Goal: Transaction & Acquisition: Purchase product/service

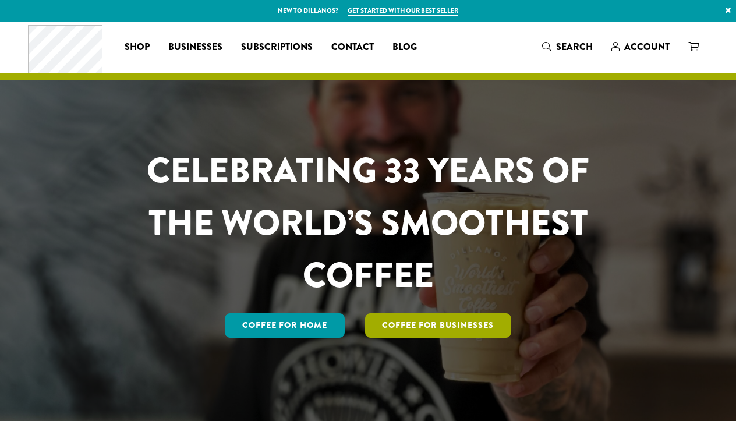
click at [403, 329] on link "Coffee For Businesses" at bounding box center [438, 325] width 147 height 24
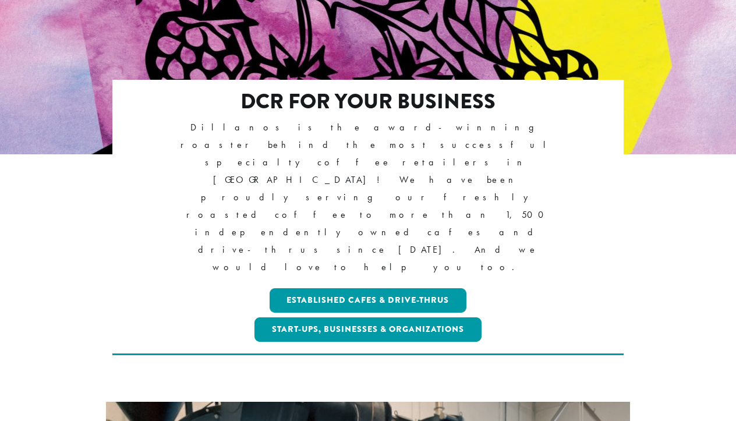
scroll to position [179, 0]
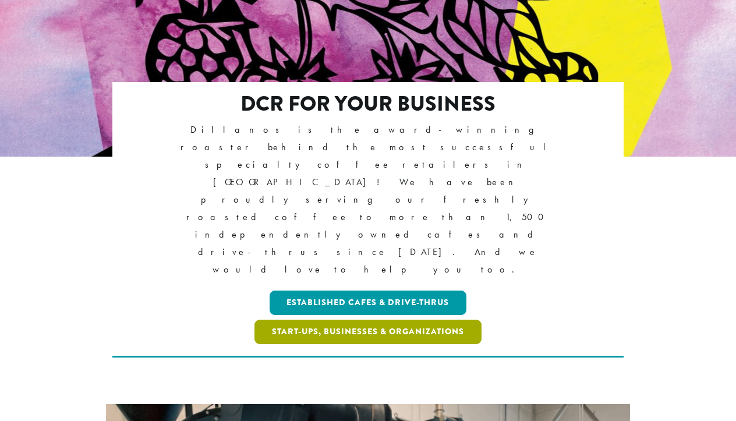
click at [384, 319] on link "Start-ups, Businesses & Organizations" at bounding box center [367, 331] width 227 height 24
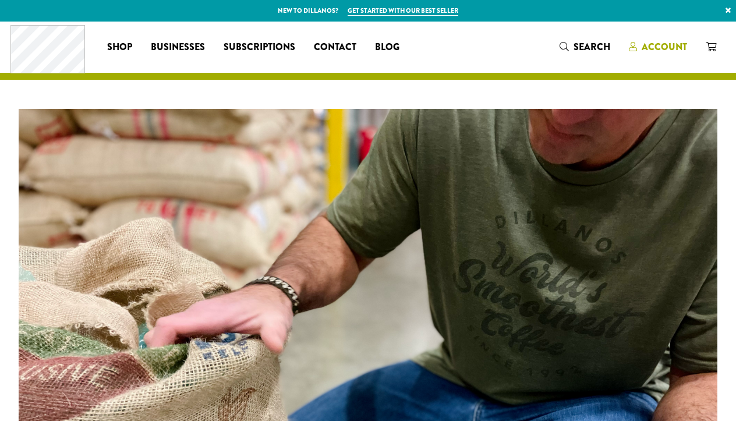
click at [648, 45] on span "Account" at bounding box center [663, 46] width 45 height 13
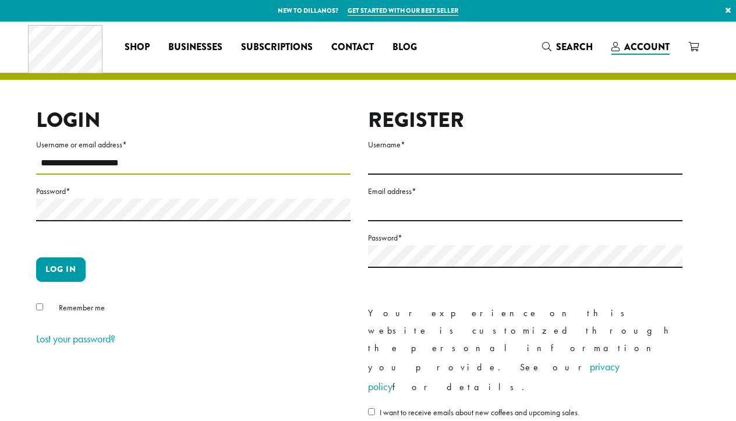
type input "**********"
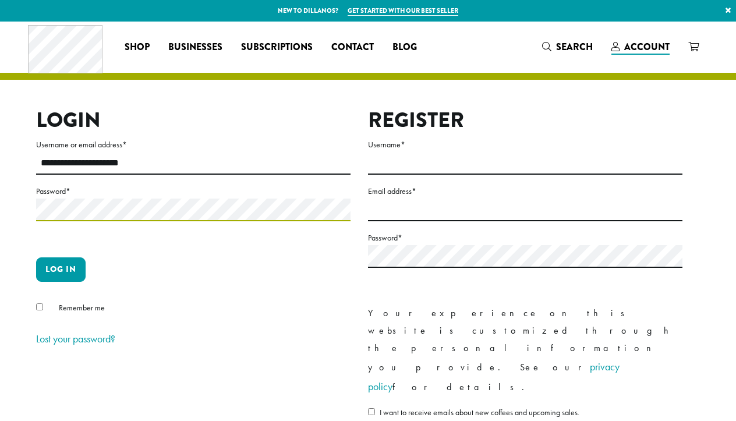
click at [61, 269] on button "Log in" at bounding box center [60, 269] width 49 height 24
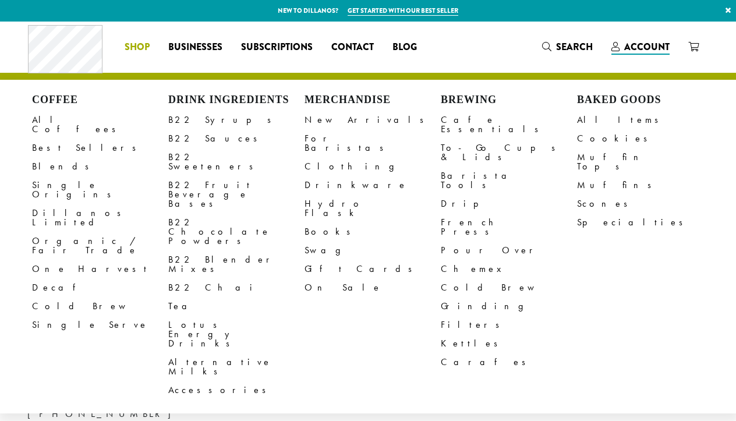
click at [148, 48] on span "Shop" at bounding box center [137, 47] width 25 height 15
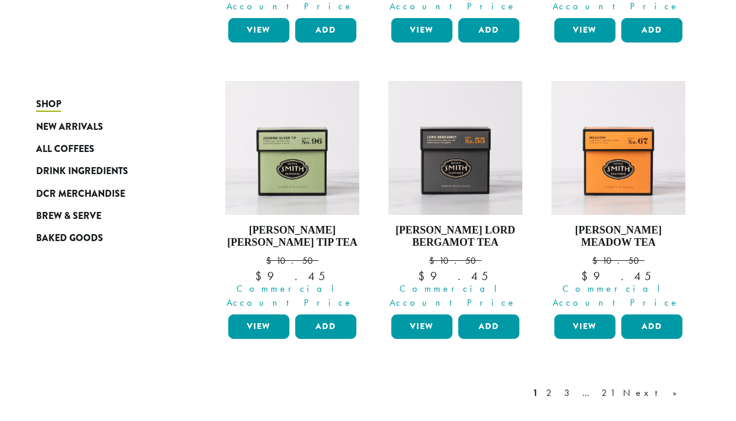
scroll to position [1008, 0]
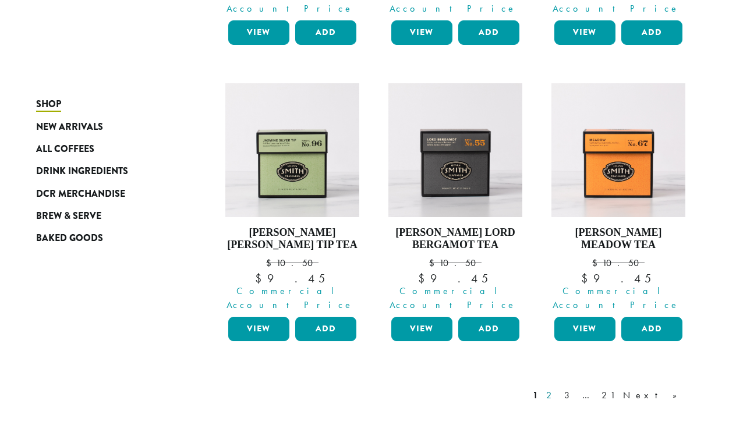
click at [558, 388] on link "2" at bounding box center [550, 395] width 15 height 14
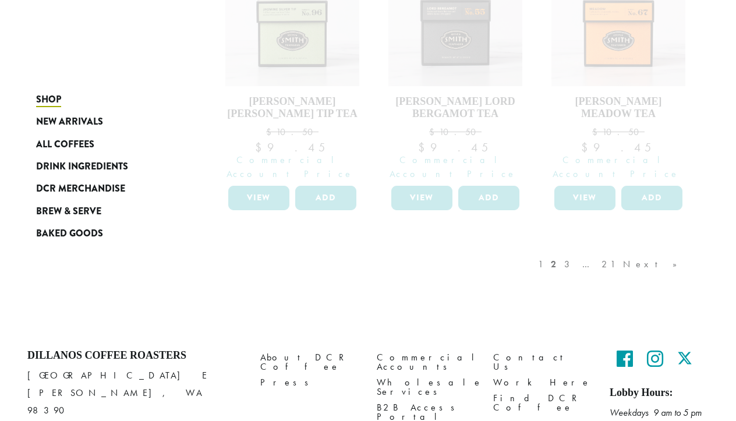
scroll to position [1139, 0]
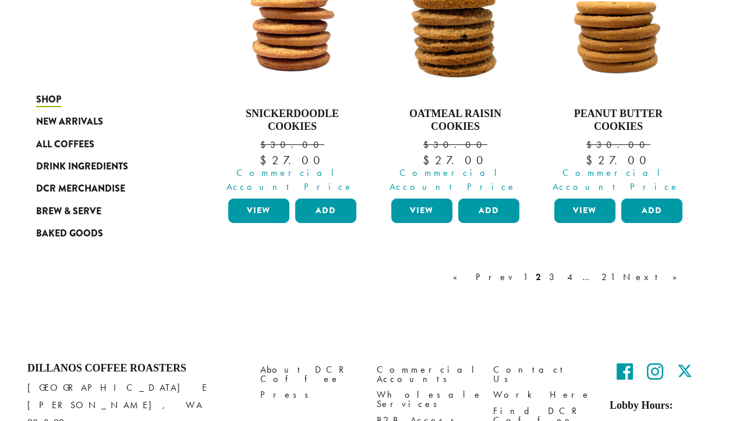
scroll to position [1139, 0]
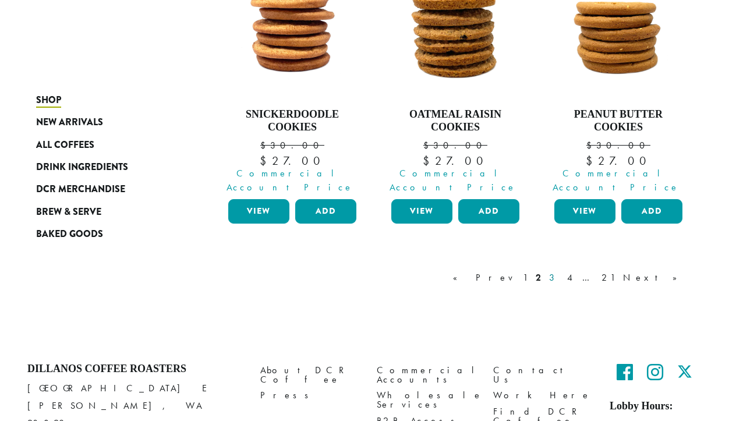
click at [561, 271] on link "3" at bounding box center [553, 278] width 15 height 14
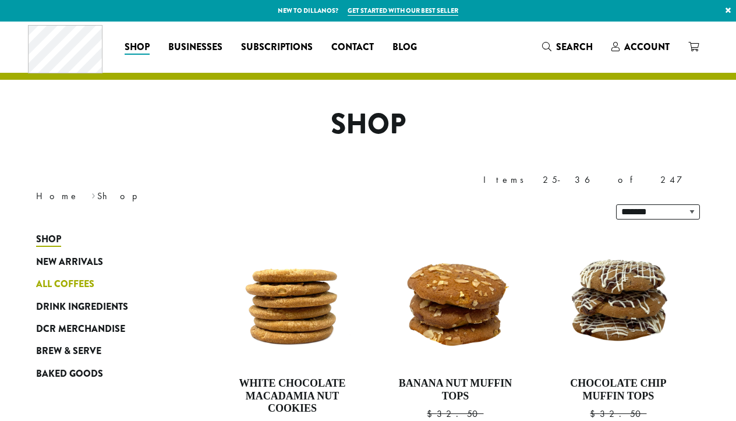
click at [70, 277] on span "All Coffees" at bounding box center [65, 284] width 58 height 15
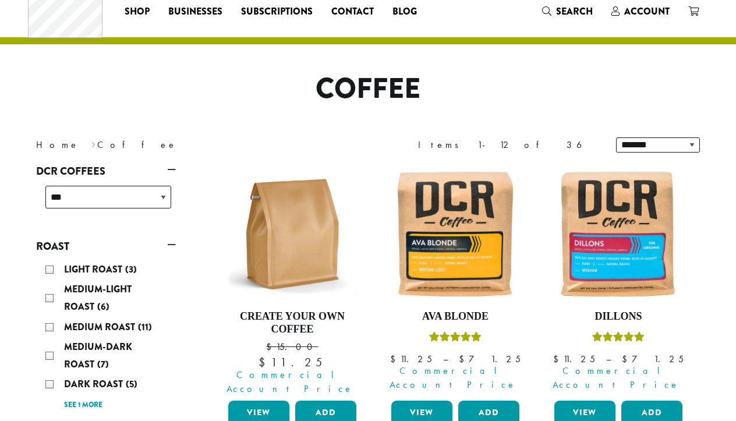
scroll to position [112, 0]
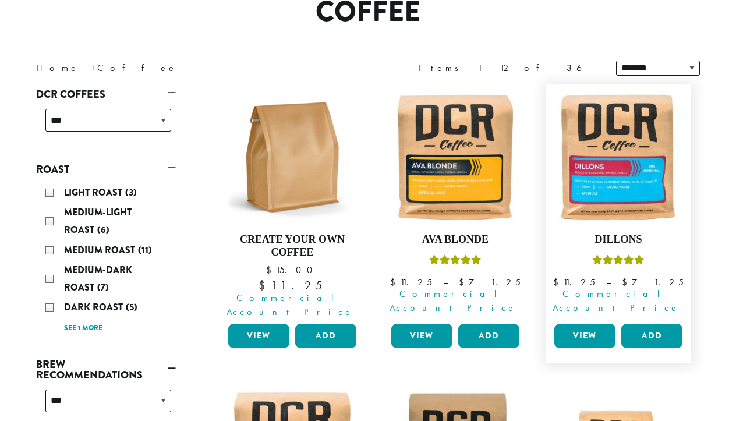
click at [599, 324] on link "View" at bounding box center [584, 336] width 61 height 24
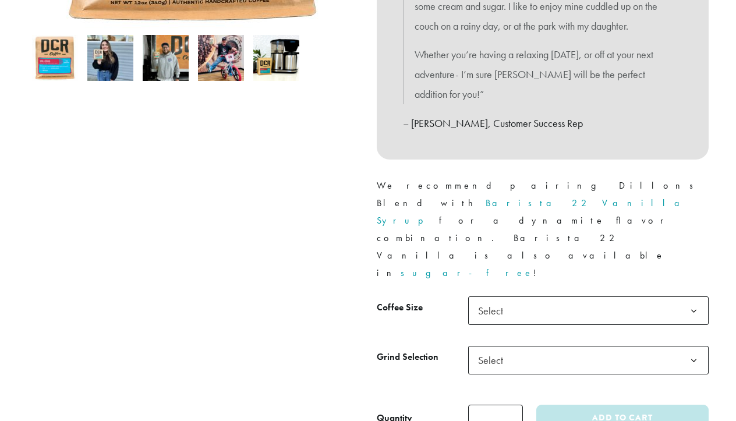
scroll to position [393, 0]
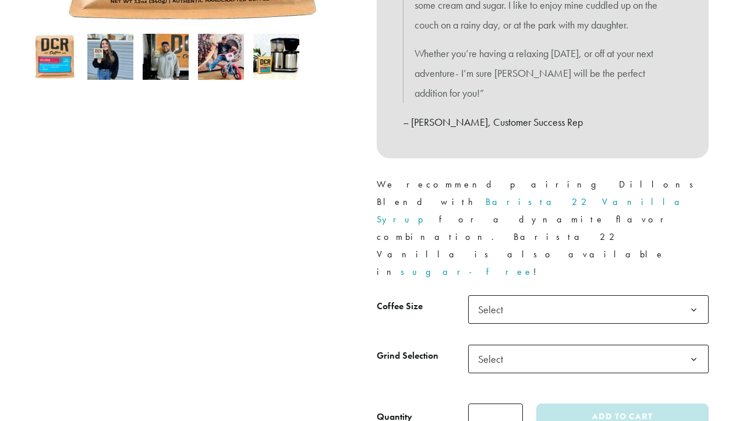
click at [536, 344] on span "Select" at bounding box center [588, 358] width 240 height 29
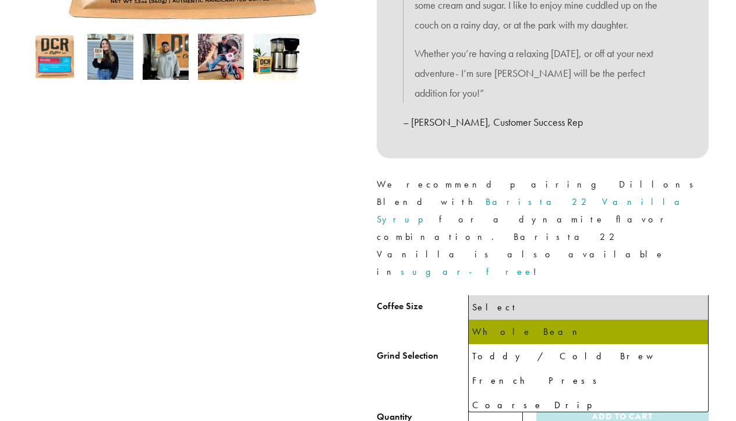
select select "**********"
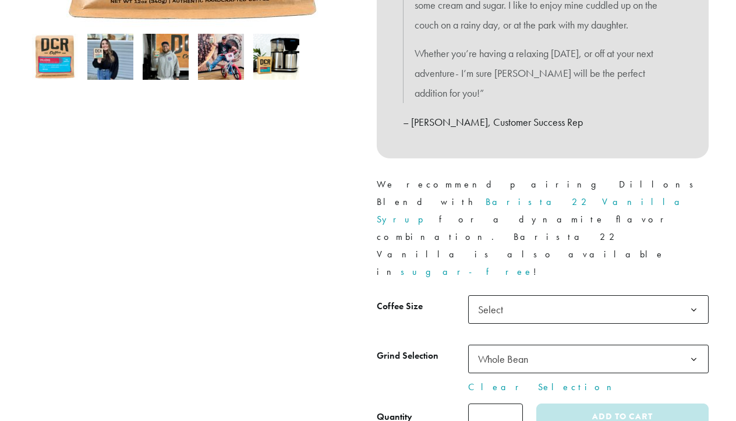
click at [502, 298] on span "Select" at bounding box center [493, 309] width 41 height 23
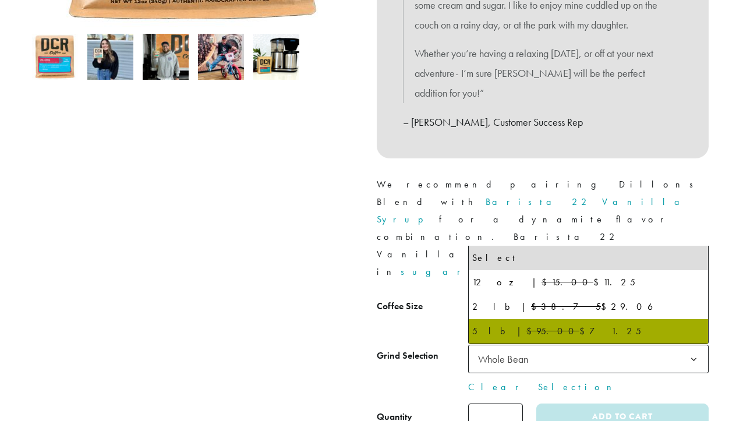
select select "**********"
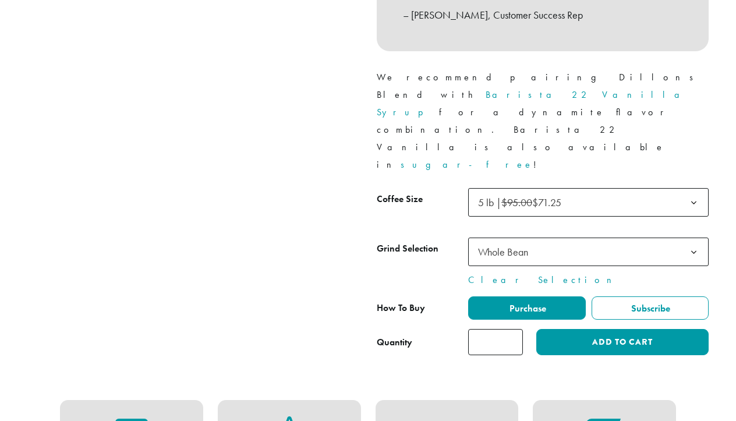
scroll to position [495, 0]
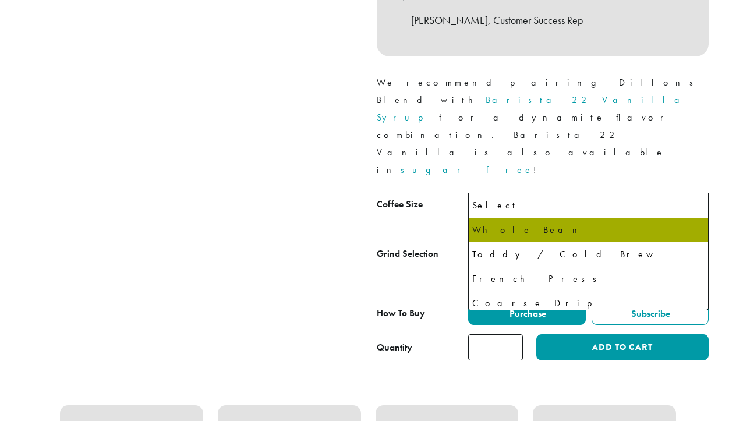
click at [505, 250] on span "Whole Bean" at bounding box center [503, 256] width 50 height 13
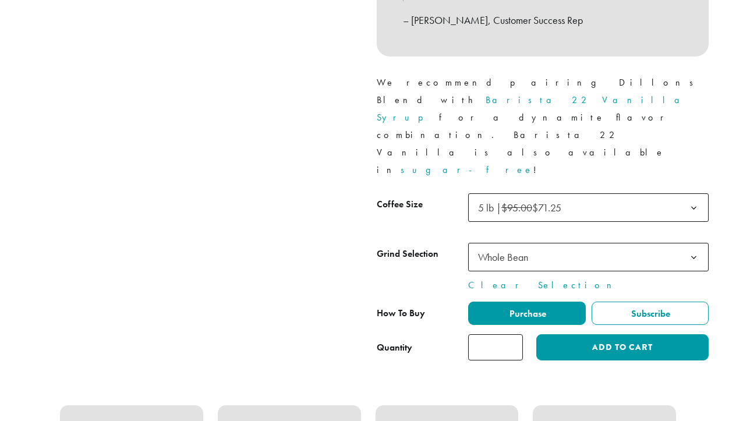
click at [511, 196] on span "5 lb | $95.00 $71.25" at bounding box center [523, 207] width 100 height 23
type input "*"
click at [511, 334] on input "*" at bounding box center [495, 347] width 55 height 26
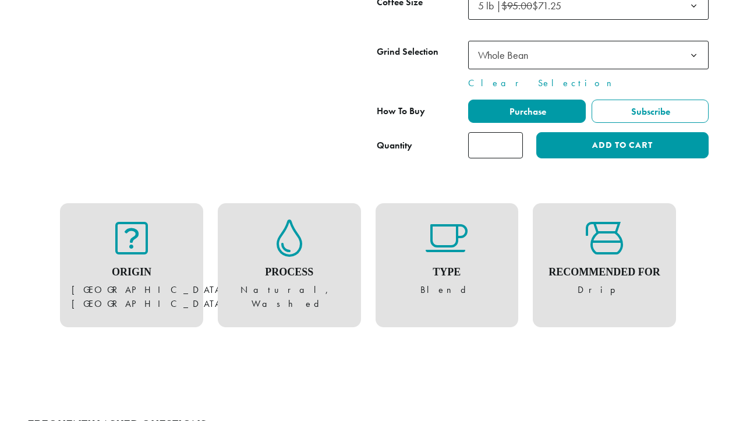
scroll to position [701, 0]
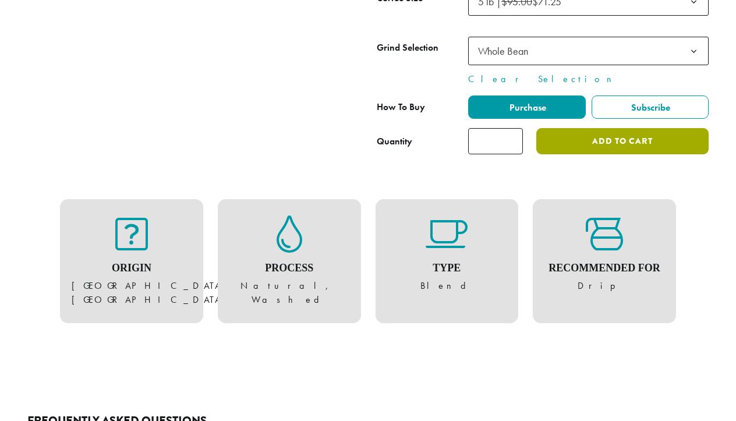
click at [580, 128] on button "Add to cart" at bounding box center [622, 141] width 172 height 26
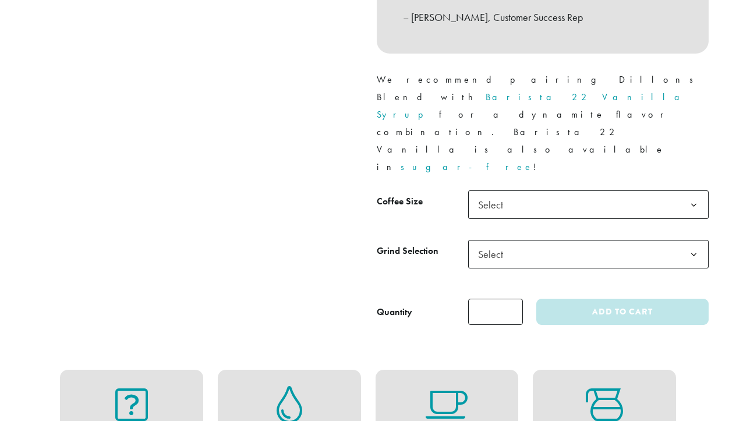
scroll to position [498, 0]
type input "*"
click at [510, 299] on input "*" at bounding box center [495, 312] width 55 height 26
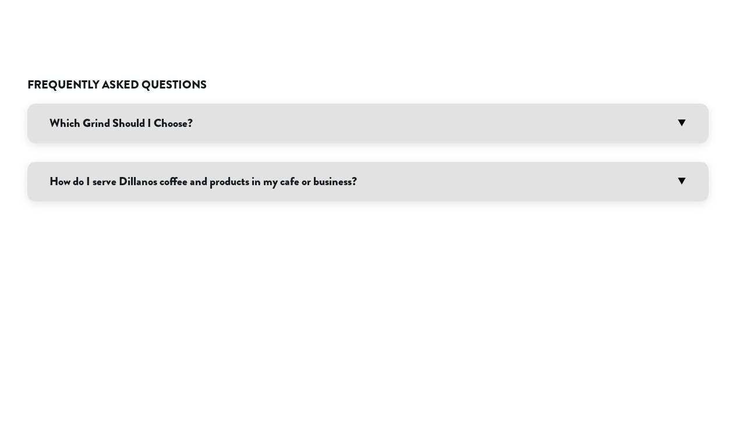
scroll to position [1012, 0]
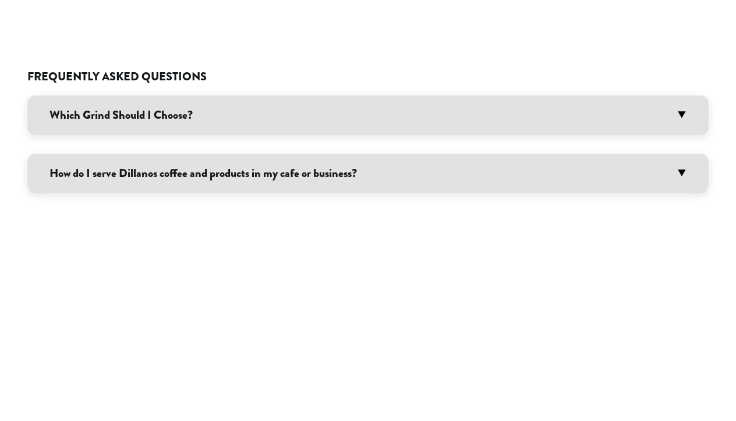
click at [477, 95] on h3 "Which Grind Should I Choose?" at bounding box center [367, 115] width 681 height 40
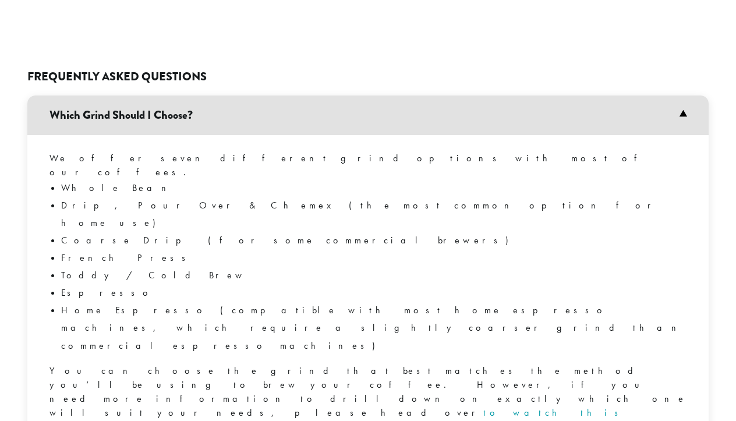
click at [477, 95] on h3 "Which Grind Should I Choose?" at bounding box center [367, 115] width 681 height 40
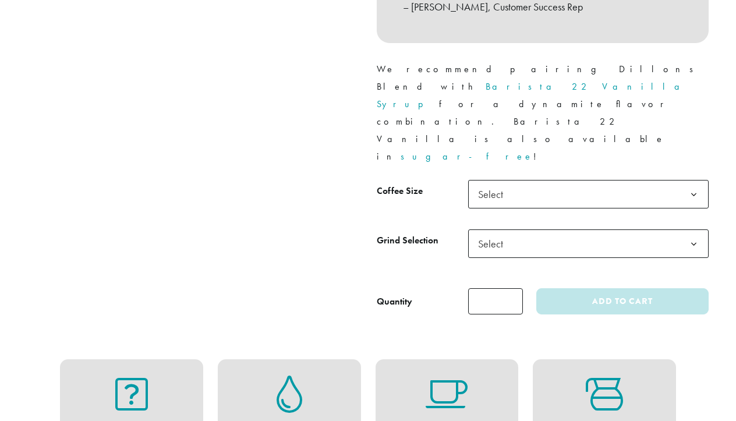
scroll to position [500, 0]
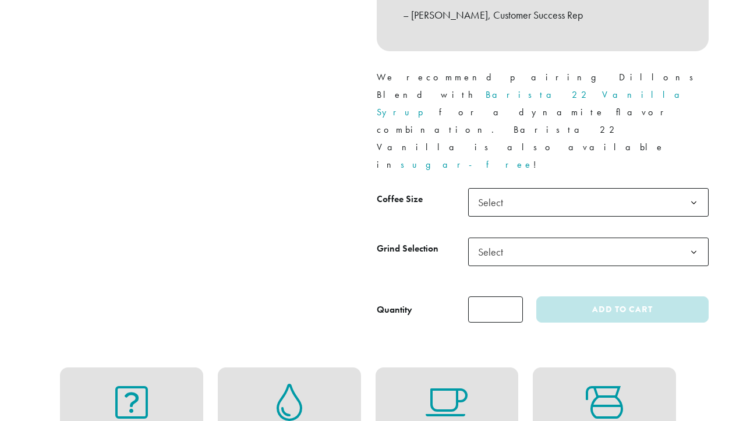
click at [503, 191] on span "Select" at bounding box center [493, 202] width 41 height 23
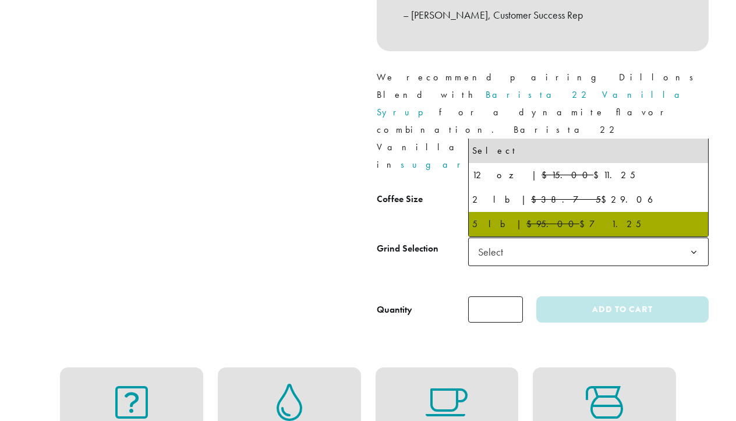
select select "**********"
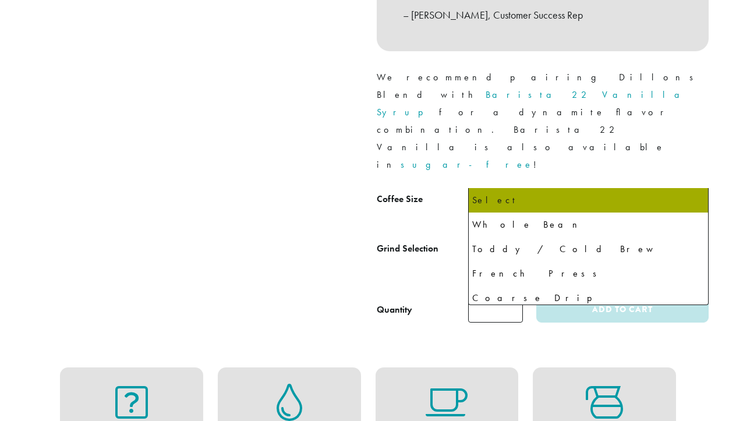
click at [491, 240] on span "Select" at bounding box center [493, 251] width 41 height 23
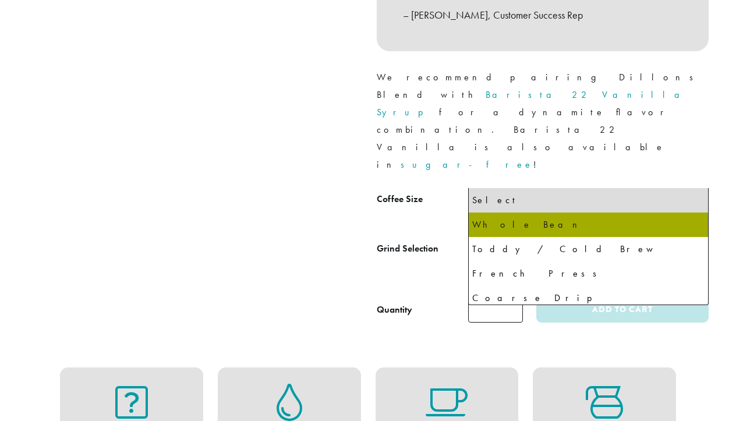
select select "**********"
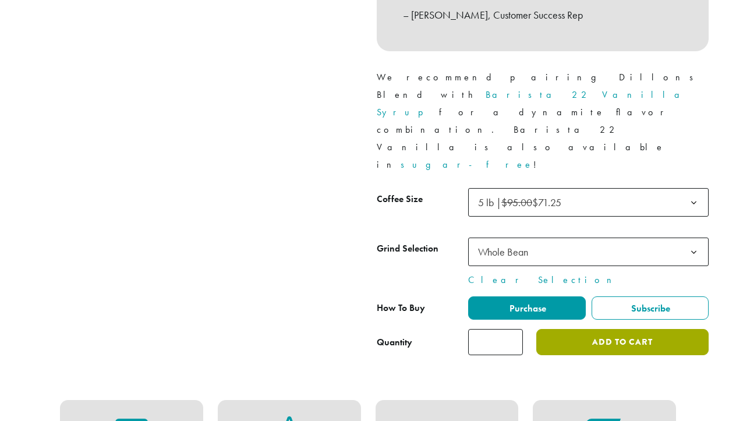
click at [577, 329] on button "Add to cart" at bounding box center [622, 342] width 172 height 26
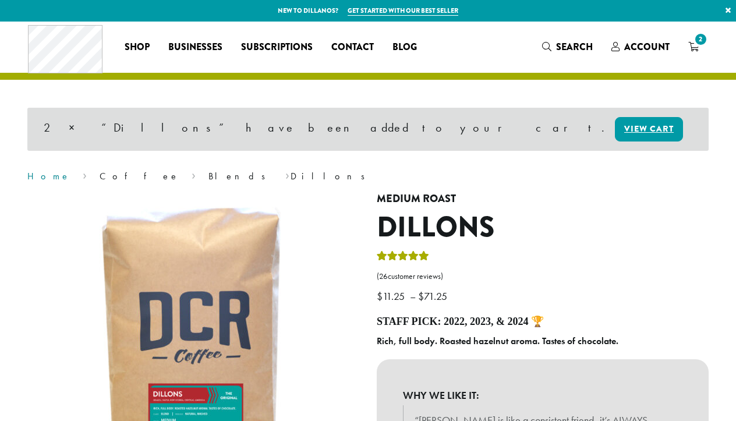
click at [41, 177] on link "Home" at bounding box center [48, 176] width 43 height 12
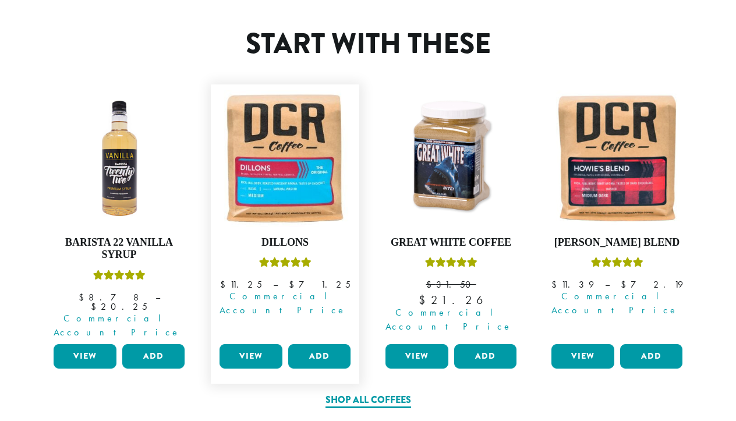
scroll to position [509, 0]
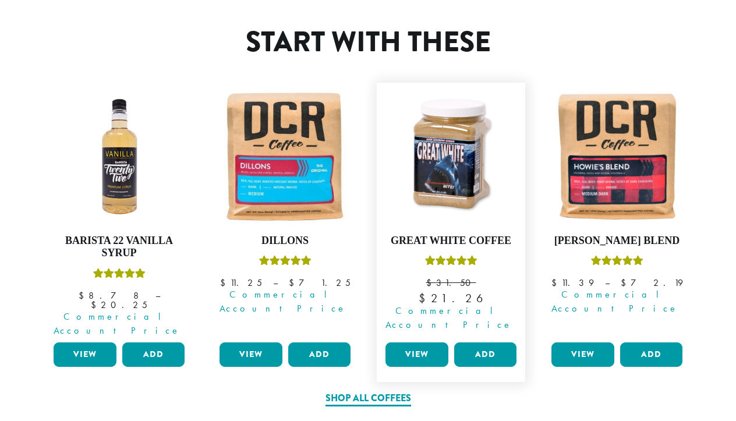
click at [402, 342] on link "View" at bounding box center [416, 354] width 63 height 24
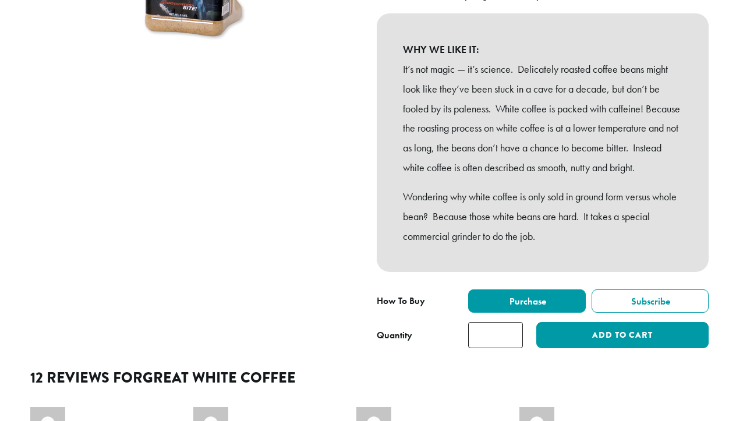
scroll to position [248, 0]
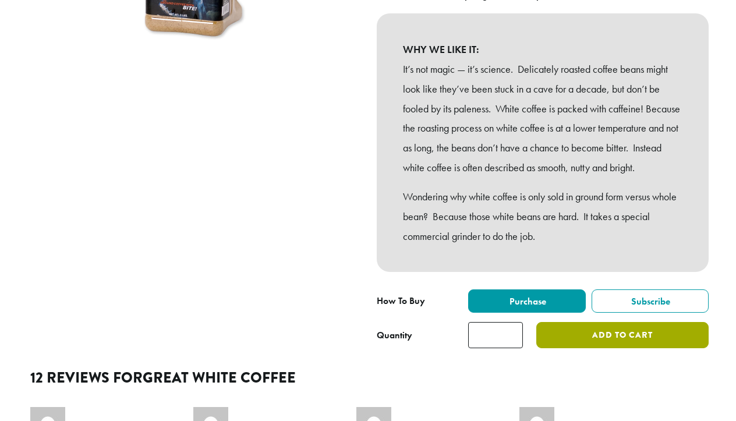
click at [577, 348] on button "Add to cart" at bounding box center [622, 335] width 172 height 26
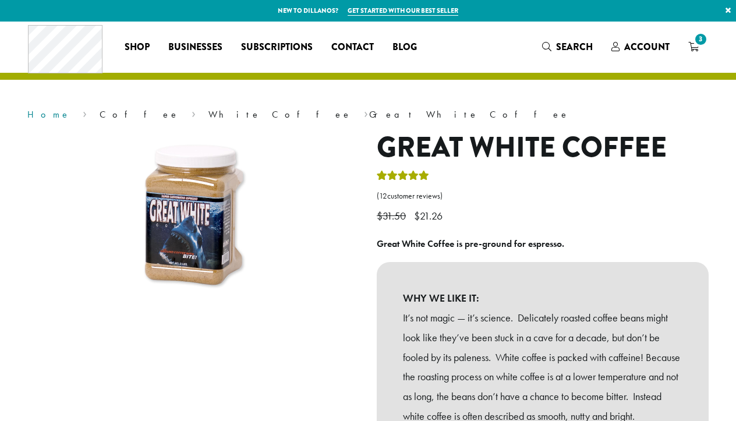
click at [47, 112] on link "Home" at bounding box center [48, 114] width 43 height 12
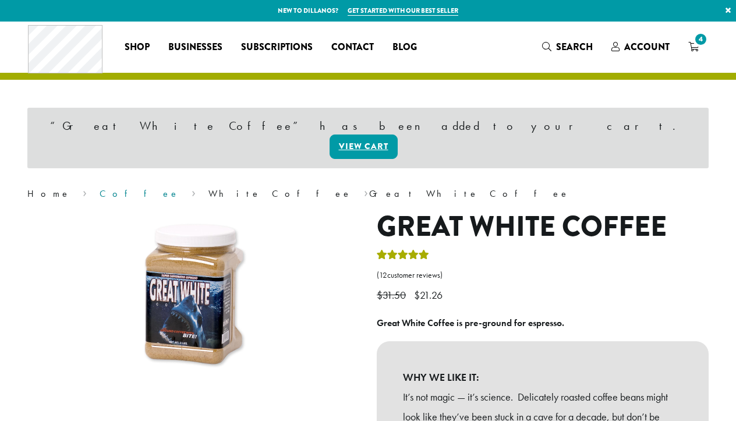
click at [100, 187] on link "Coffee" at bounding box center [140, 193] width 80 height 12
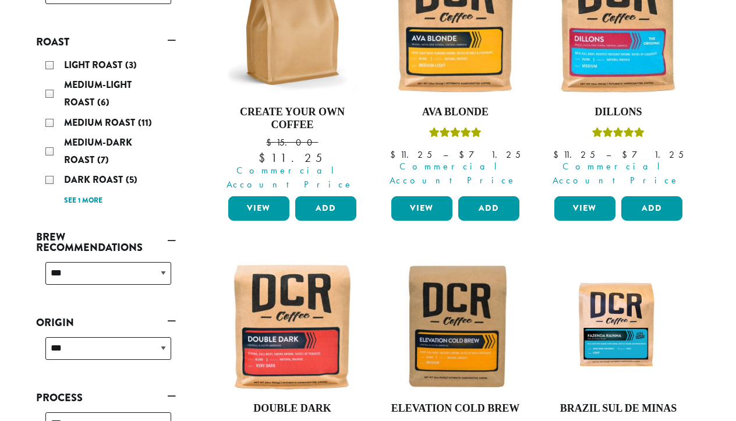
scroll to position [239, 0]
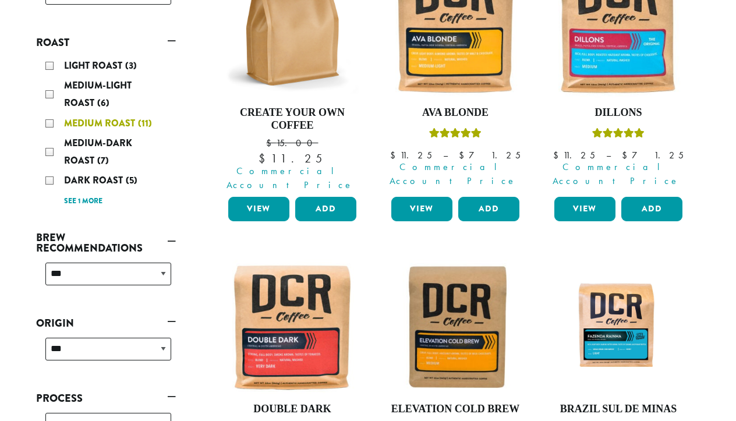
click at [48, 123] on div "Medium Roast (11)" at bounding box center [108, 123] width 126 height 17
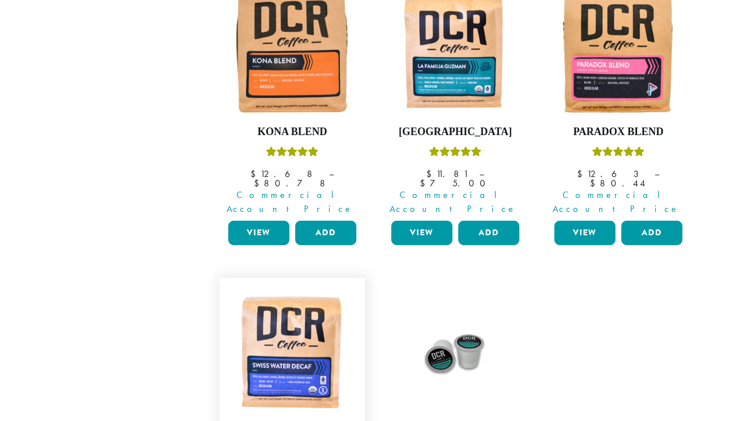
scroll to position [830, 0]
click at [310, 283] on img at bounding box center [292, 350] width 134 height 134
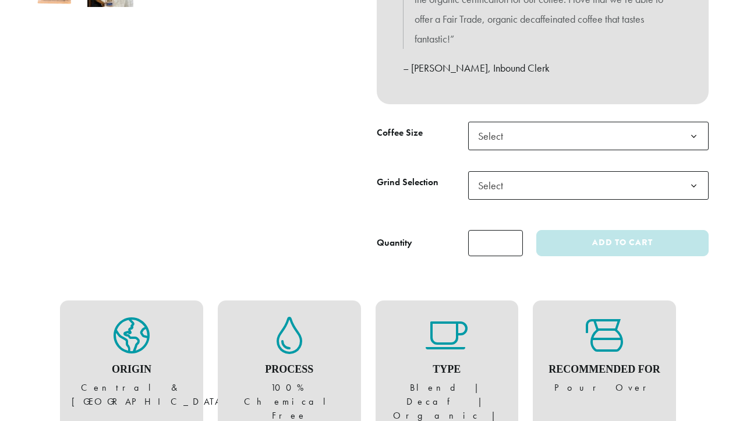
scroll to position [471, 0]
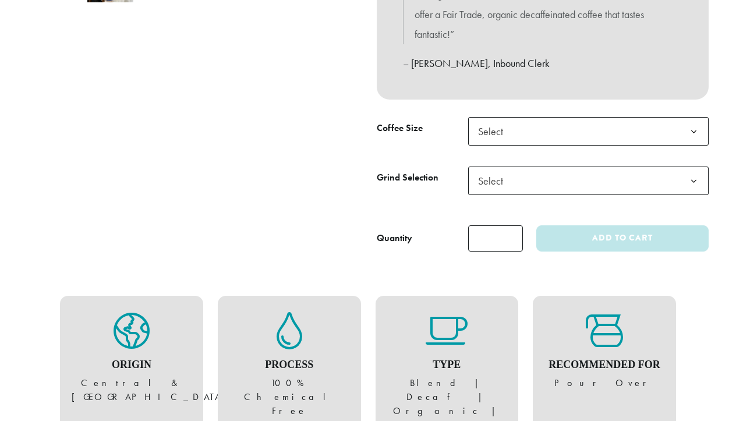
click at [500, 125] on span "Select" at bounding box center [493, 131] width 41 height 23
click at [491, 171] on span "Select" at bounding box center [493, 180] width 41 height 23
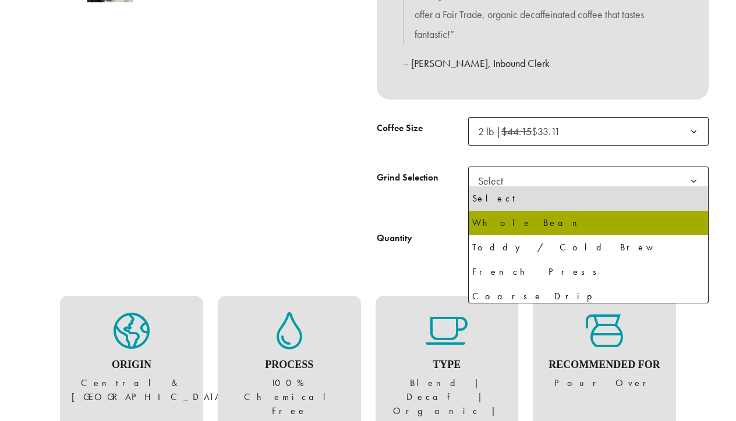
select select "**********"
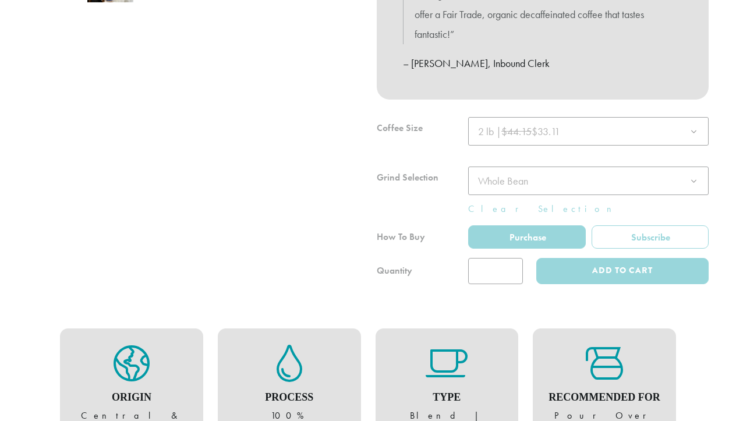
click at [496, 182] on div at bounding box center [542, 200] width 332 height 167
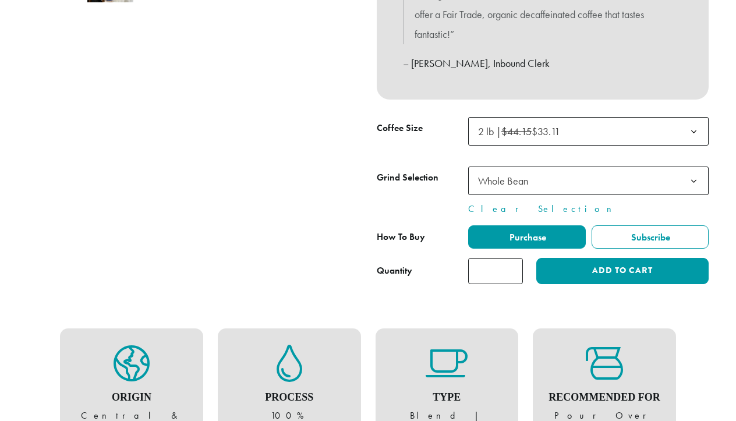
click at [507, 174] on span "Whole Bean" at bounding box center [503, 180] width 50 height 13
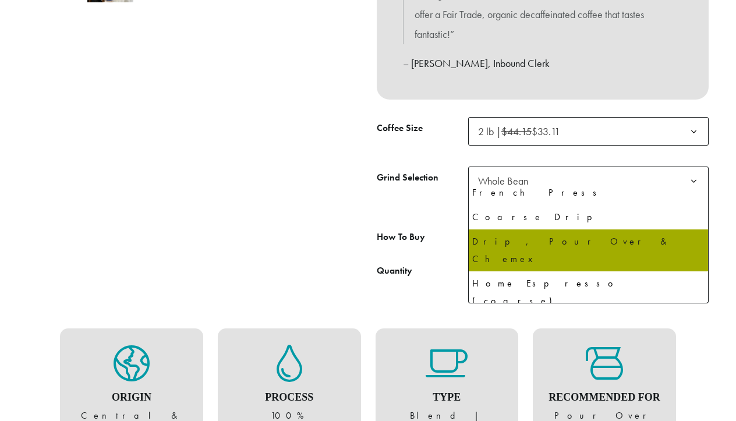
scroll to position [471, 1]
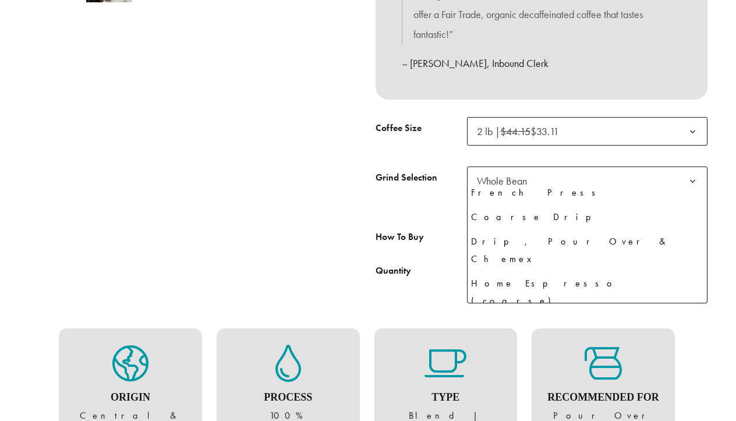
select select "**********"
select select "********"
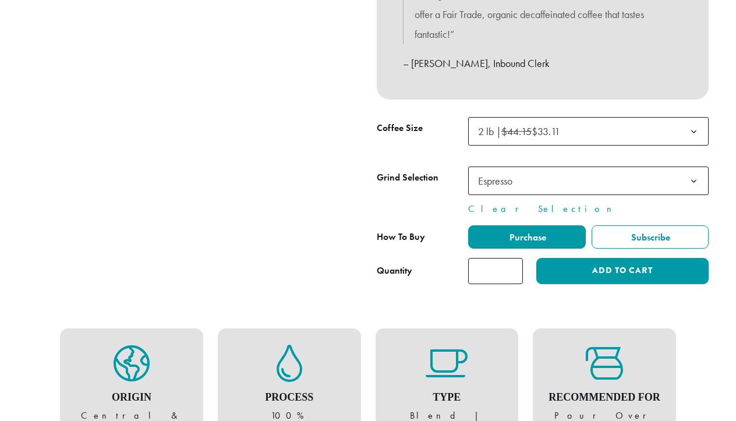
scroll to position [471, 0]
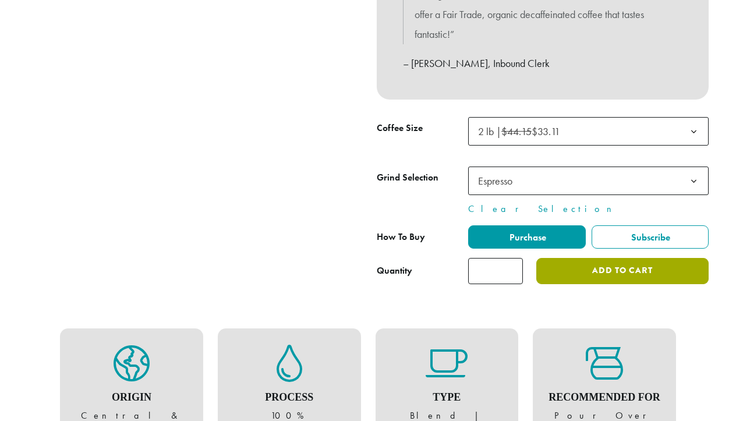
click at [576, 270] on button "Add to cart" at bounding box center [622, 271] width 172 height 26
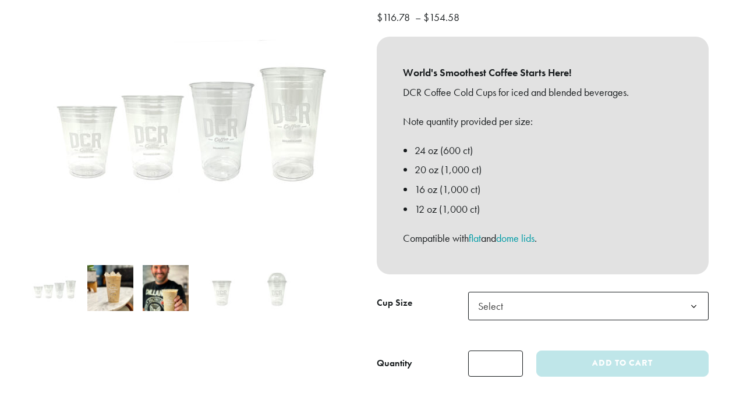
scroll to position [161, 0]
click at [500, 301] on span "Select" at bounding box center [493, 306] width 41 height 23
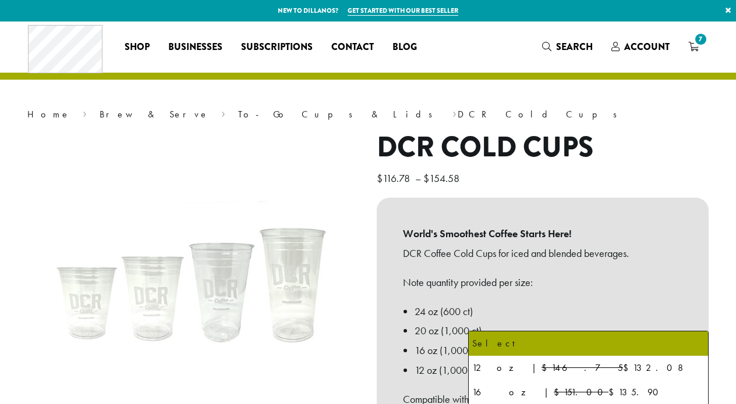
scroll to position [0, 0]
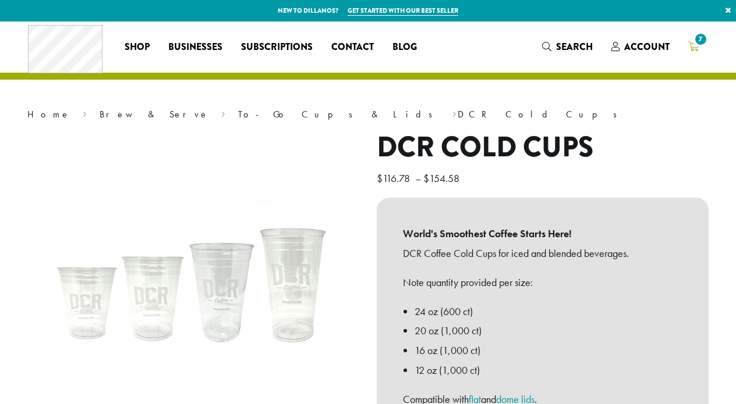
click at [698, 47] on link "7" at bounding box center [692, 46] width 29 height 19
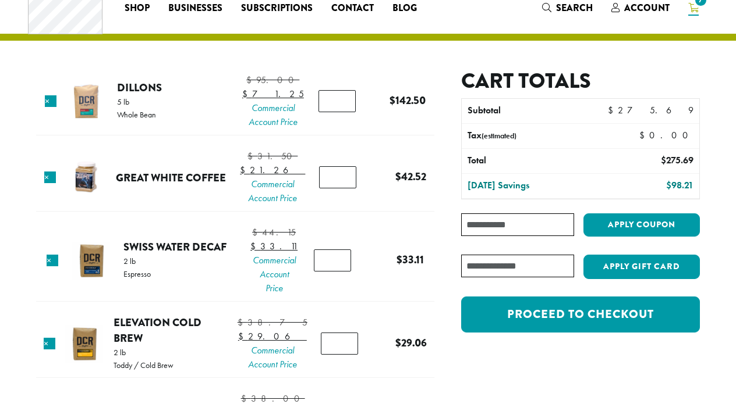
scroll to position [40, 0]
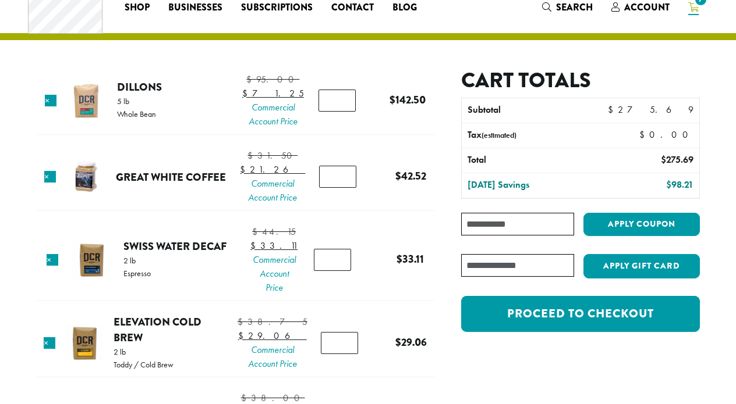
click at [342, 188] on input "*" at bounding box center [337, 177] width 37 height 22
type input "*"
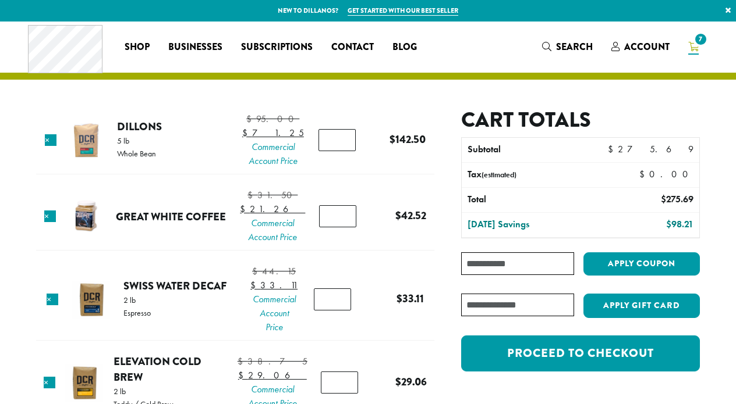
scroll to position [0, 0]
